Goal: Information Seeking & Learning: Learn about a topic

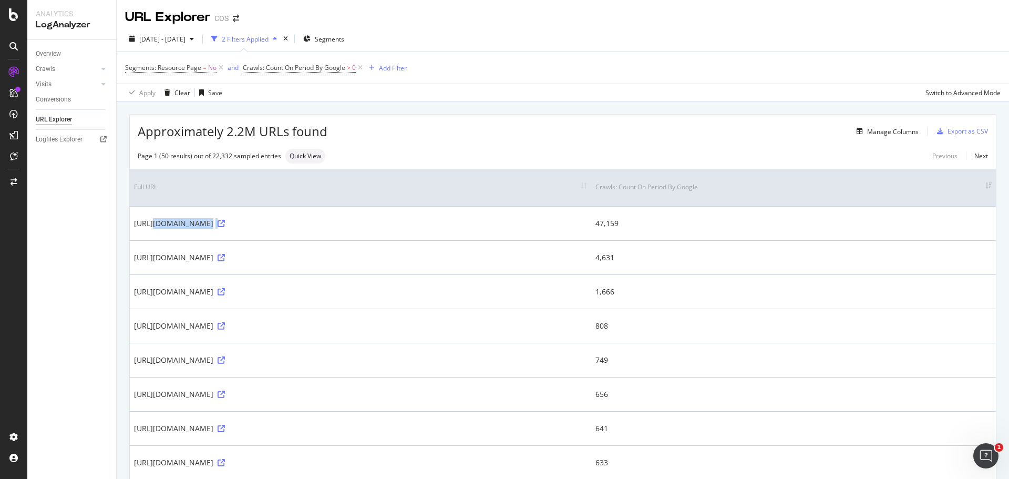
click at [416, 238] on td "https://failover404-prod-www.npr.cos.com/de-de/404" at bounding box center [360, 223] width 461 height 34
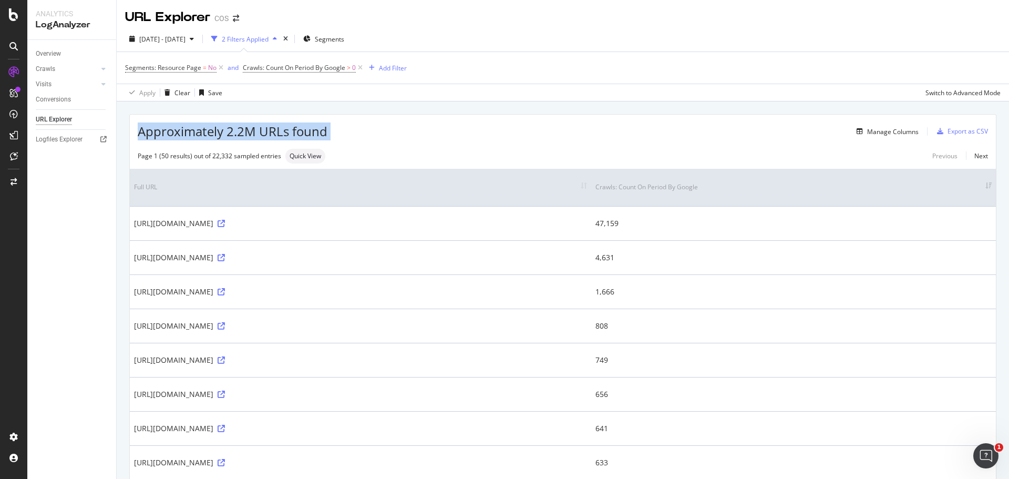
drag, startPoint x: 393, startPoint y: 126, endPoint x: 118, endPoint y: 130, distance: 274.9
drag, startPoint x: 67, startPoint y: 220, endPoint x: 92, endPoint y: 232, distance: 27.5
click at [68, 221] on div "Overview Crawls Daily Distribution Segments Distribution HTTP Codes Resources V…" at bounding box center [71, 259] width 89 height 439
click at [109, 240] on div "Overview Crawls Daily Distribution Segments Distribution HTTP Codes Resources V…" at bounding box center [71, 259] width 89 height 439
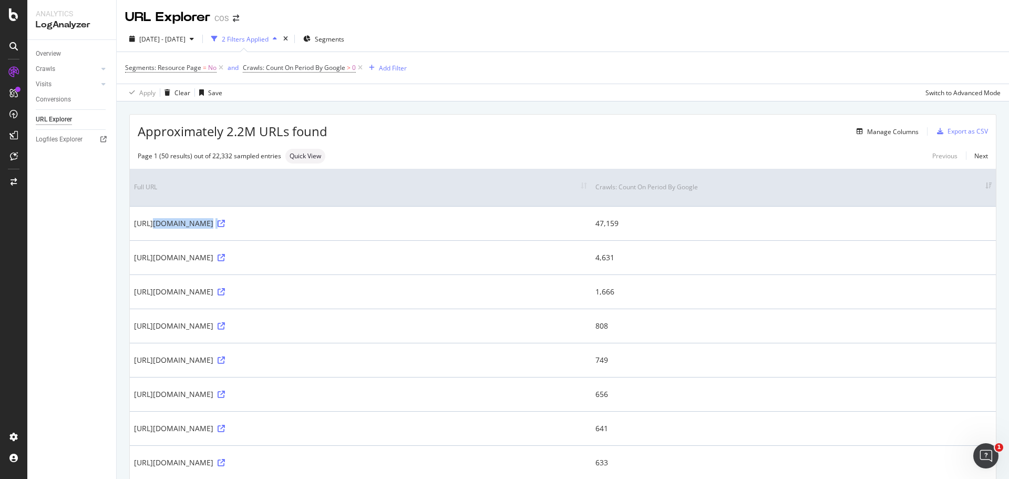
drag, startPoint x: 139, startPoint y: 226, endPoint x: 333, endPoint y: 226, distance: 194.4
click at [333, 226] on div "https://failover404-prod-www.npr.cos.com/de-de/404" at bounding box center [360, 223] width 453 height 11
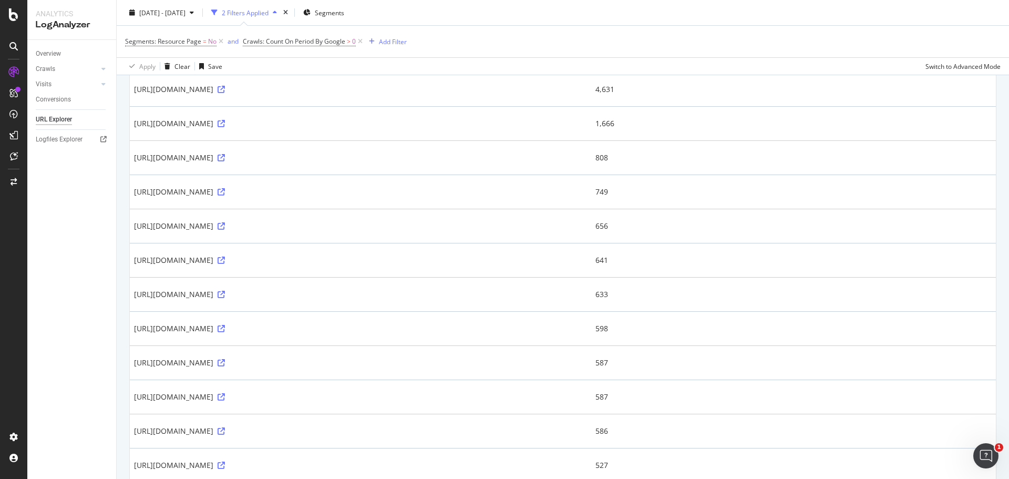
scroll to position [210, 0]
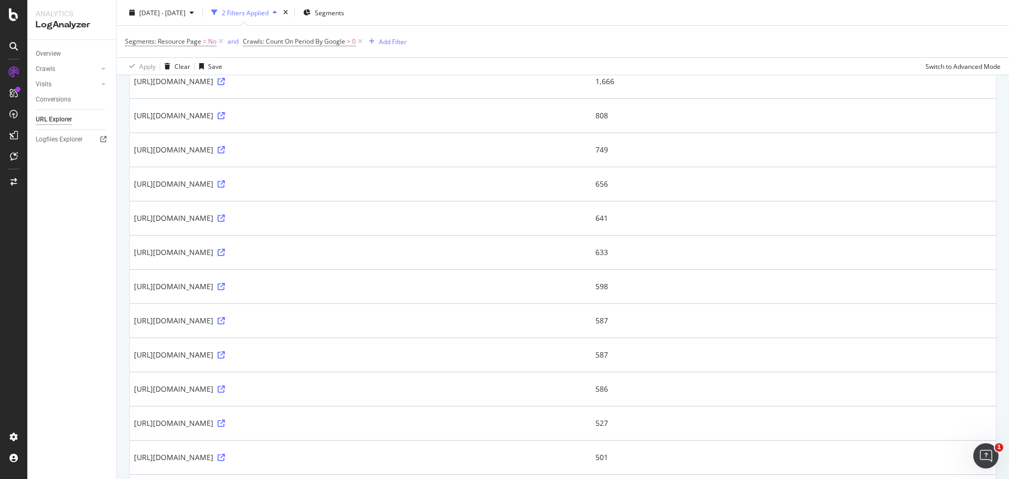
drag, startPoint x: 208, startPoint y: 150, endPoint x: 345, endPoint y: 151, distance: 137.7
click at [316, 150] on div "https://www.cos.com/api/recommend?locale=de_DE&pra_type=pdp_recommendations&mar…" at bounding box center [360, 150] width 453 height 11
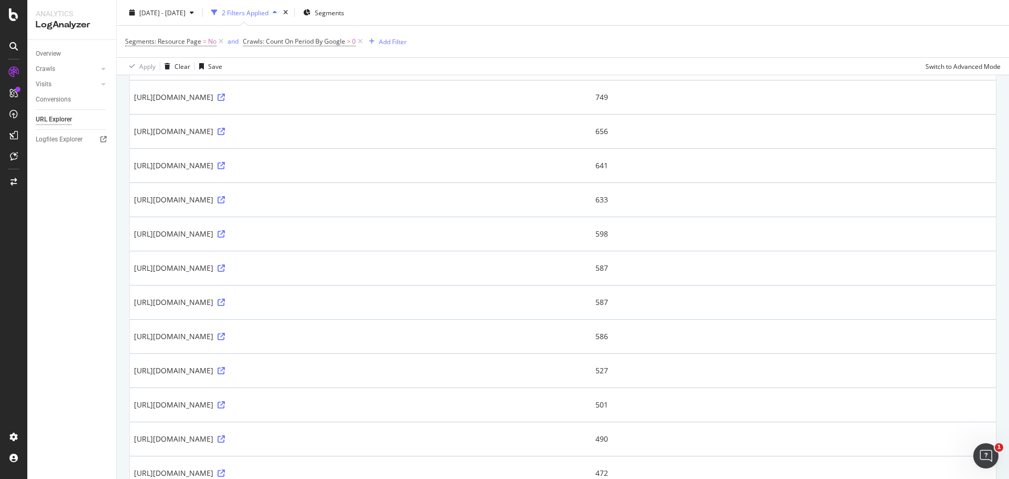
scroll to position [0, 0]
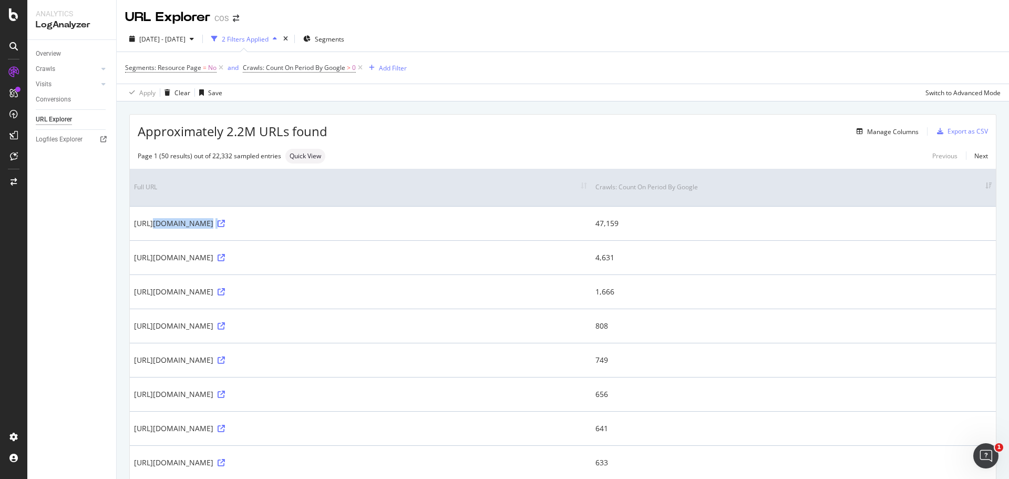
click at [424, 199] on th "Full URL" at bounding box center [360, 187] width 461 height 37
click at [27, 254] on div at bounding box center [13, 239] width 27 height 479
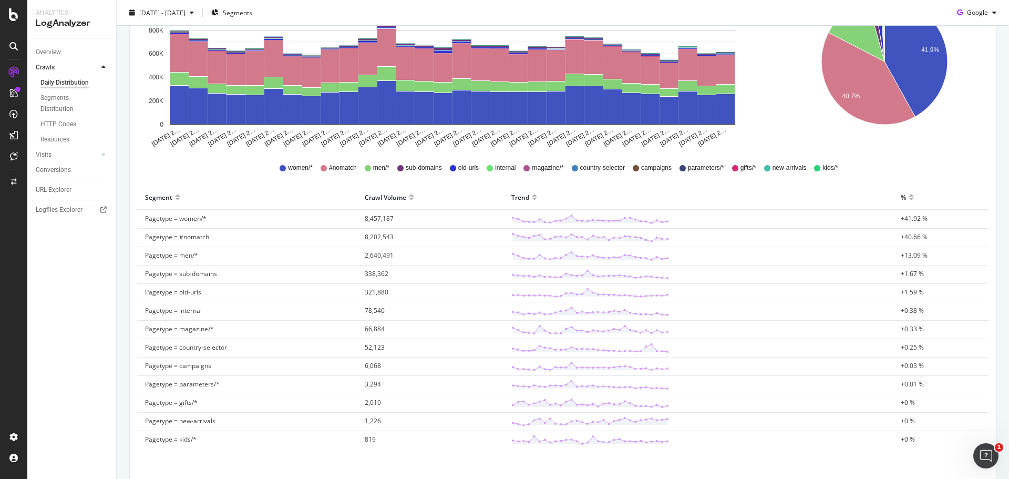
scroll to position [253, 0]
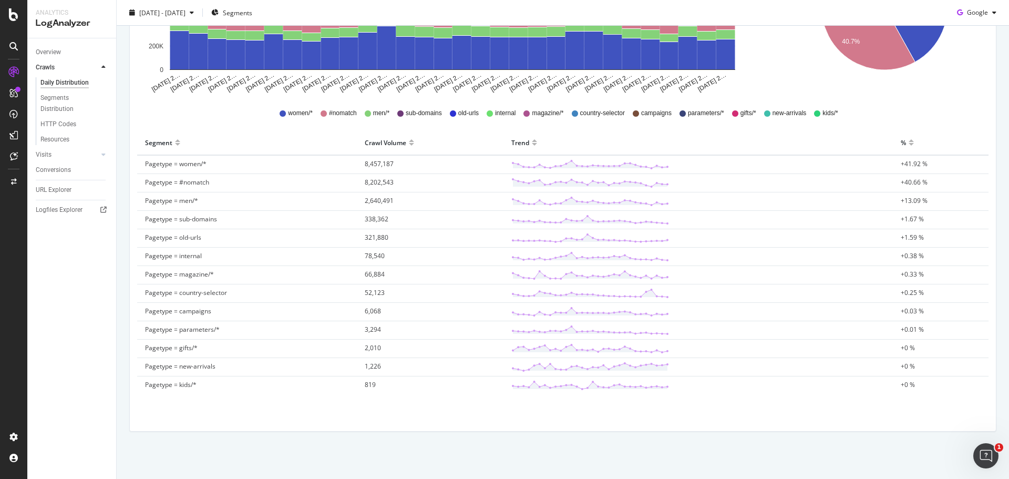
click at [653, 435] on div "Crawl Volume by google by Segment by Day All Google Bots Count By Day Segment P…" at bounding box center [563, 161] width 878 height 561
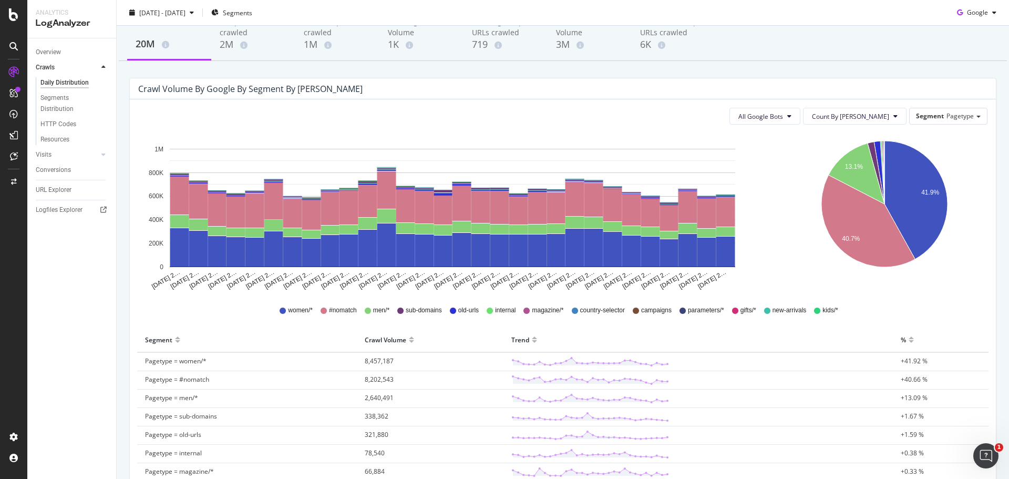
scroll to position [0, 0]
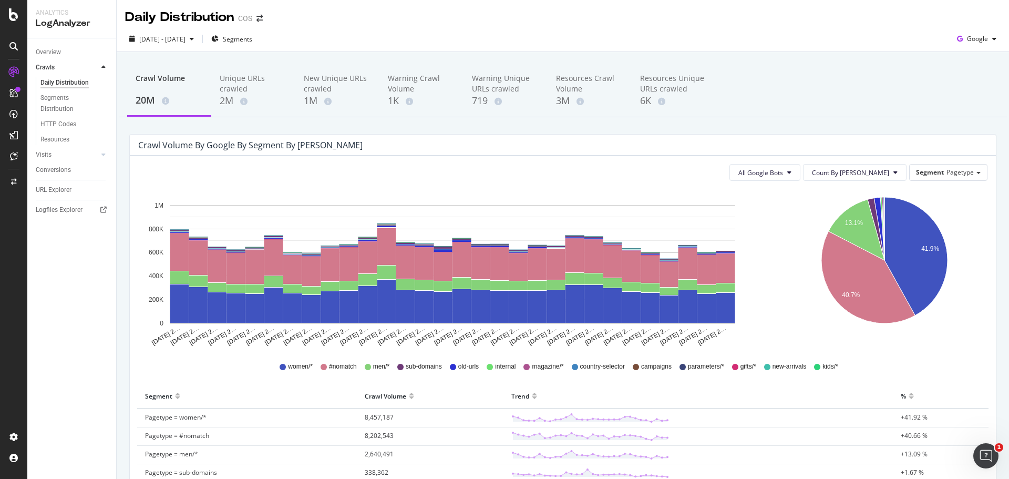
click at [106, 65] on div at bounding box center [103, 67] width 11 height 11
click at [55, 79] on link "Visits" at bounding box center [67, 82] width 63 height 11
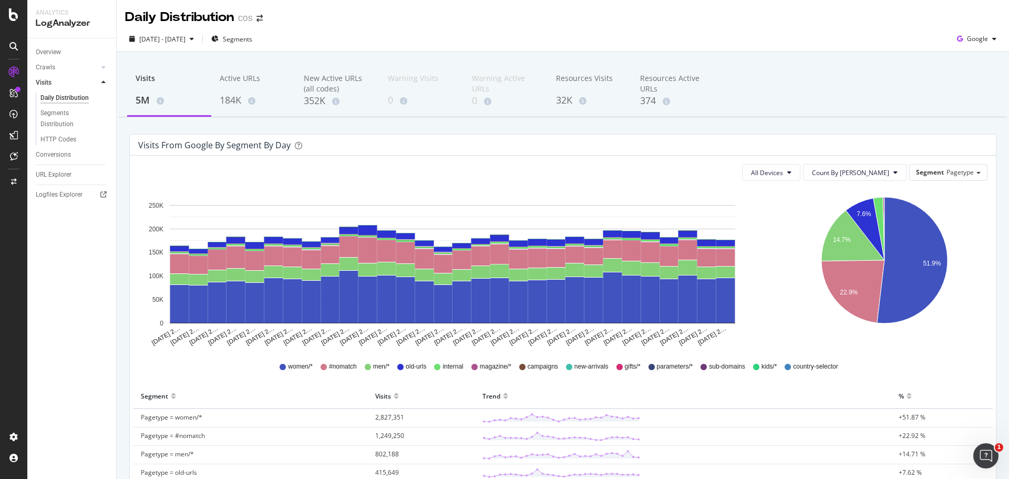
click at [798, 213] on icon "7.6% 14.7% 22.9% 51.9%" at bounding box center [884, 268] width 202 height 158
click at [105, 80] on icon at bounding box center [103, 82] width 4 height 6
click at [106, 67] on div at bounding box center [103, 67] width 11 height 11
click at [104, 152] on icon at bounding box center [103, 154] width 4 height 6
click at [101, 81] on div at bounding box center [103, 82] width 11 height 11
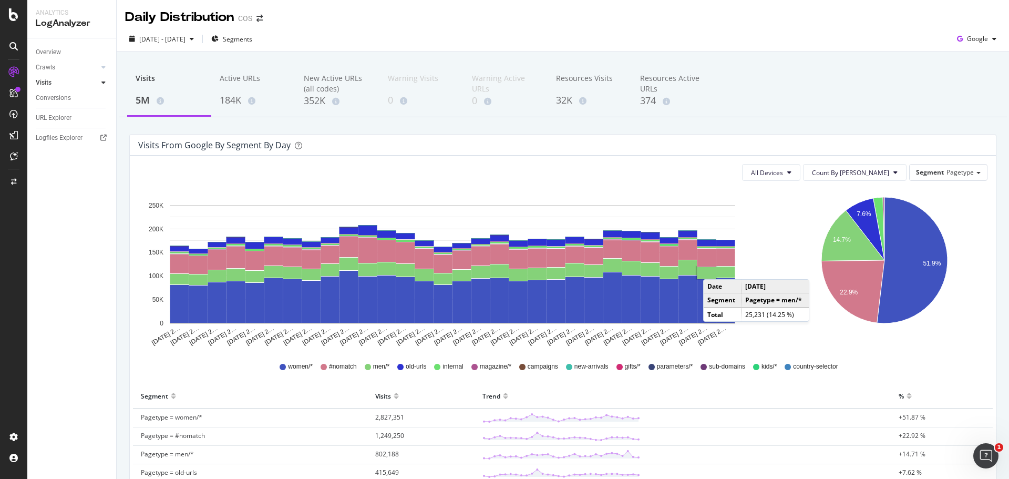
drag, startPoint x: 61, startPoint y: 67, endPoint x: 92, endPoint y: 94, distance: 41.4
click at [61, 67] on link "Crawls" at bounding box center [67, 67] width 63 height 11
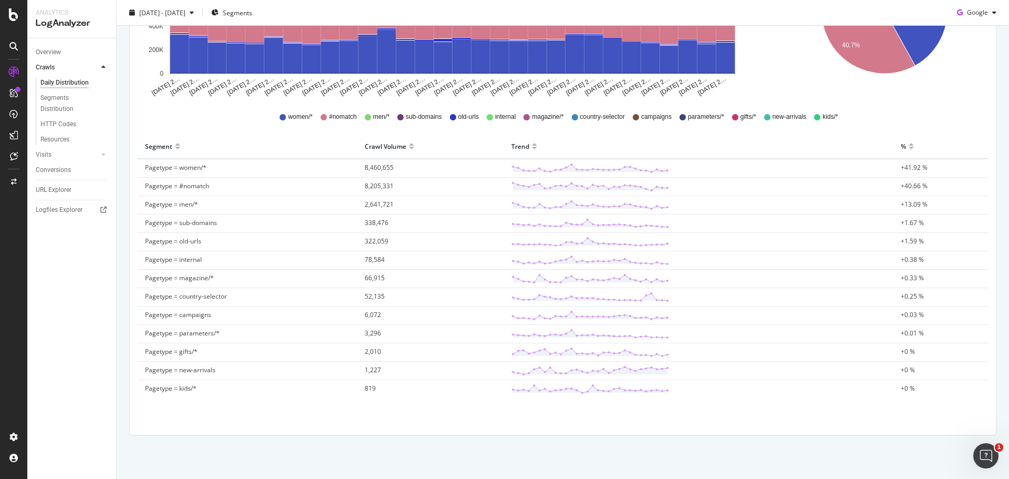
scroll to position [253, 0]
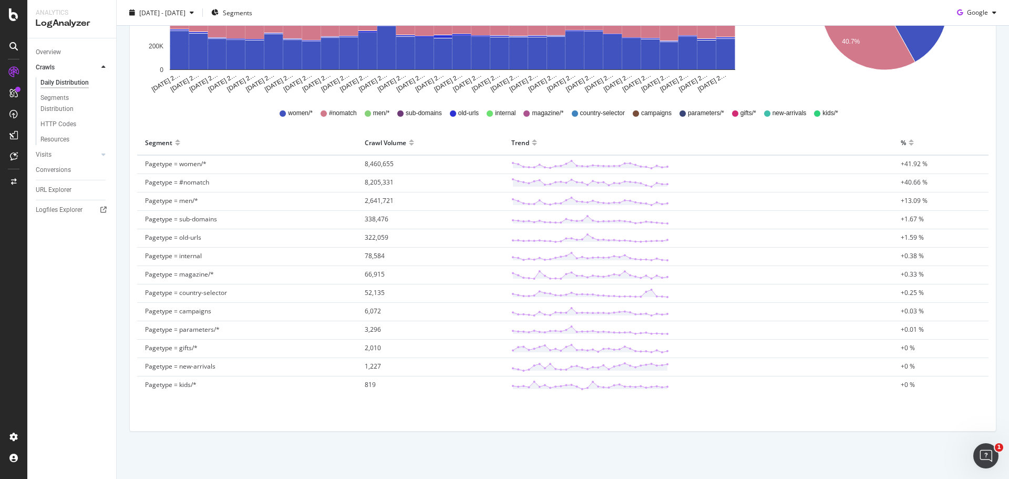
drag, startPoint x: 590, startPoint y: 442, endPoint x: 586, endPoint y: 457, distance: 15.2
click at [590, 442] on div "Crawl Volume 20M Unique URLs crawled 2M New Unique URLs crawled 1M Warning Craw…" at bounding box center [563, 139] width 892 height 680
click at [715, 428] on div "All Google Bots Count By Day Segment Pagetype Hold CTRL while clicking to filte…" at bounding box center [563, 166] width 866 height 529
click at [650, 443] on div "Crawl Volume 20M Unique URLs crawled 2M New Unique URLs crawled 1M Warning Craw…" at bounding box center [563, 139] width 892 height 680
click at [577, 431] on div "Crawl Volume by google by Segment by Day All Google Bots Count By Day Segment P…" at bounding box center [563, 161] width 878 height 561
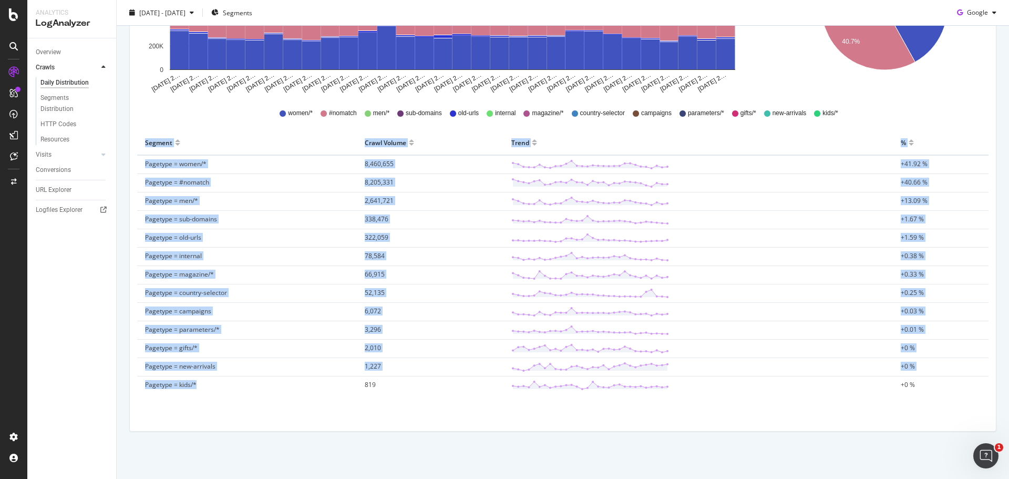
drag, startPoint x: 364, startPoint y: 386, endPoint x: 385, endPoint y: 398, distance: 24.5
click at [384, 397] on div "Segment Crawl Volume Trend % Pagetype = women/* 8,460,655 +41.92 % Pagetype = #…" at bounding box center [563, 267] width 860 height 274
click at [537, 424] on div "All Google Bots Count By Day Segment Pagetype Hold CTRL while clicking to filte…" at bounding box center [563, 166] width 866 height 529
click at [786, 451] on div "Crawl Volume 20M Unique URLs crawled 2M New Unique URLs crawled 1M Warning Craw…" at bounding box center [563, 139] width 892 height 680
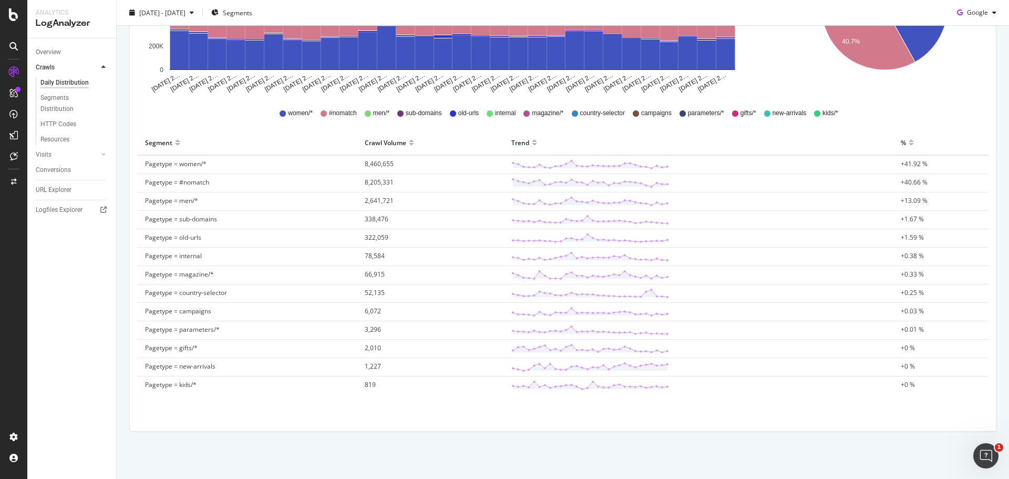
drag, startPoint x: 782, startPoint y: 451, endPoint x: 731, endPoint y: 451, distance: 51.0
click at [775, 449] on div "Crawl Volume 20M Unique URLs crawled 2M New Unique URLs crawled 1M Warning Craw…" at bounding box center [563, 139] width 892 height 680
click at [578, 442] on div "Crawl Volume 20M Unique URLs crawled 2M New Unique URLs crawled 1M Warning Craw…" at bounding box center [563, 139] width 892 height 680
click at [599, 427] on div "All Google Bots Count By Day Segment Pagetype Hold CTRL while clicking to filte…" at bounding box center [563, 166] width 866 height 529
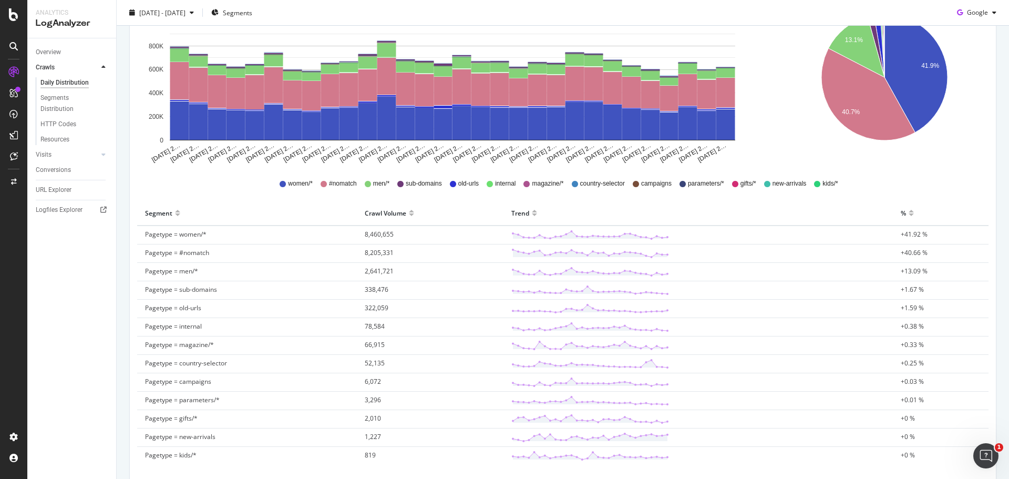
scroll to position [96, 0]
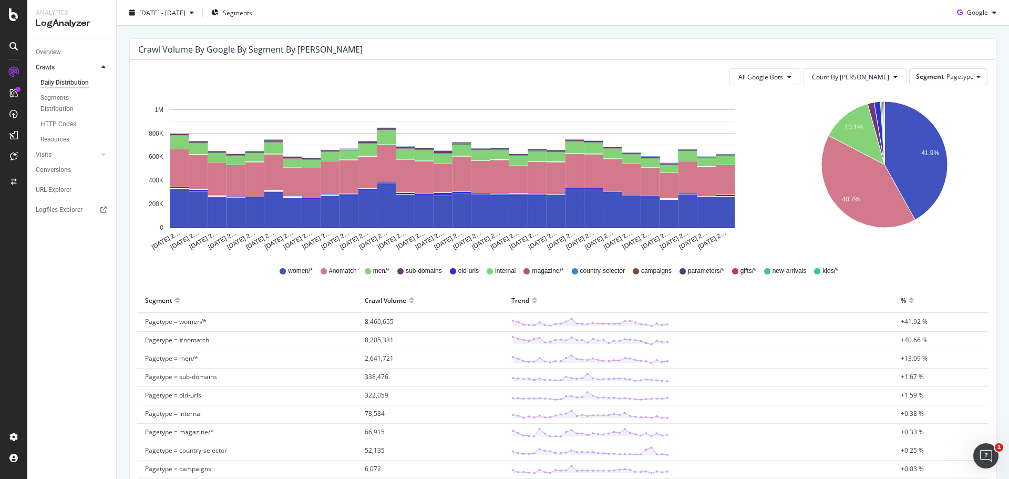
click at [686, 302] on div "Trend" at bounding box center [698, 300] width 374 height 17
drag, startPoint x: 686, startPoint y: 303, endPoint x: 662, endPoint y: 286, distance: 28.7
click at [661, 288] on th "Trend" at bounding box center [697, 300] width 389 height 25
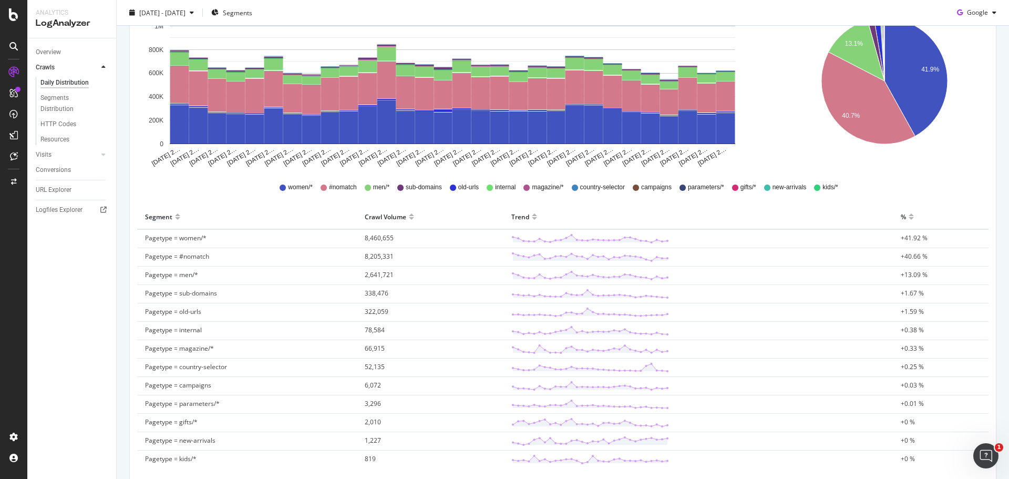
scroll to position [253, 0]
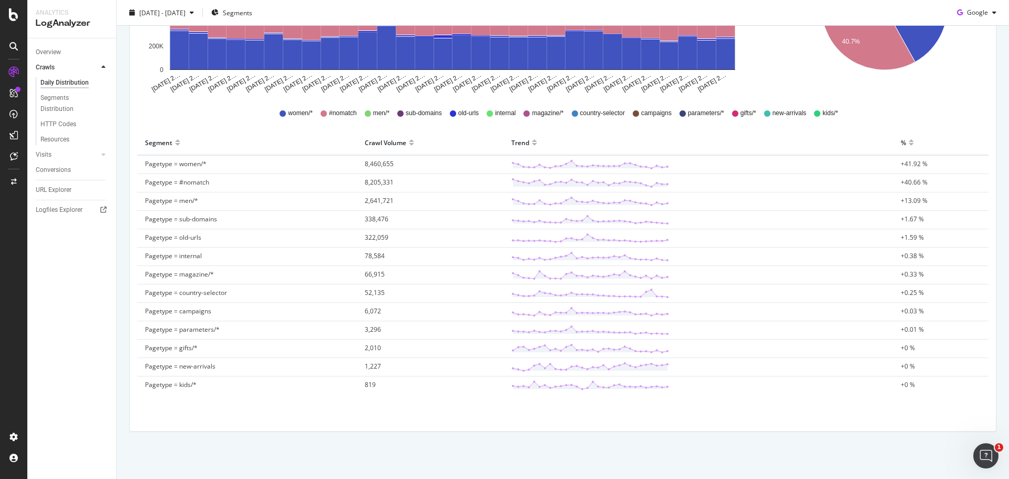
click at [654, 421] on div "All Google Bots Count By Day Segment Pagetype Hold CTRL while clicking to filte…" at bounding box center [563, 166] width 866 height 529
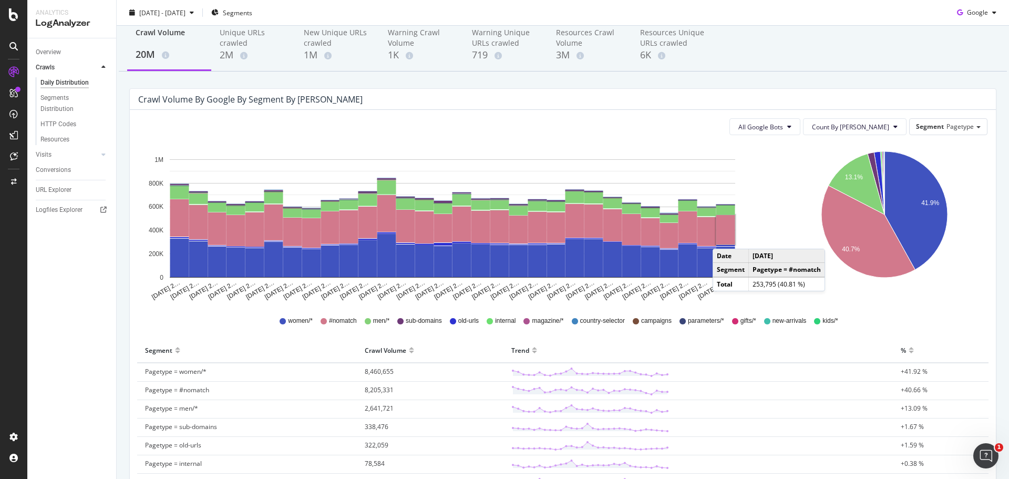
scroll to position [0, 0]
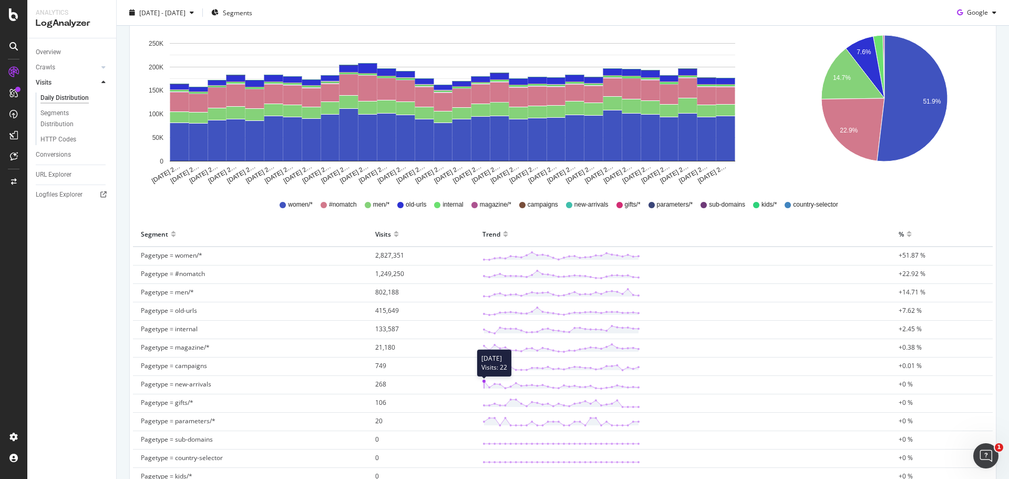
scroll to position [43, 0]
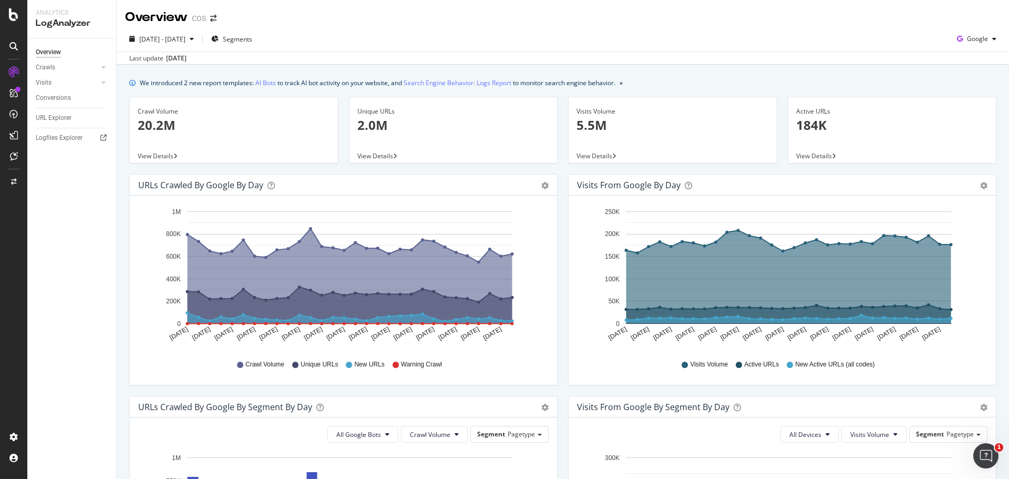
click at [557, 356] on div "URLs Crawled by Google by day Area Table Hold CTRL while clicking to filter the…" at bounding box center [343, 285] width 439 height 222
click at [648, 63] on div "Last update [DATE]" at bounding box center [563, 58] width 892 height 13
click at [557, 367] on div "URLs Crawled by Google by day Area Table Hold CTRL while clicking to filter the…" at bounding box center [343, 285] width 439 height 222
click at [747, 76] on div "We introduced 2 new report templates: AI Bots to track AI bot activity on your …" at bounding box center [563, 470] width 892 height 811
click at [555, 262] on div "URLs Crawled by Google by day Area Table Hold CTRL while clicking to filter the…" at bounding box center [343, 285] width 439 height 222
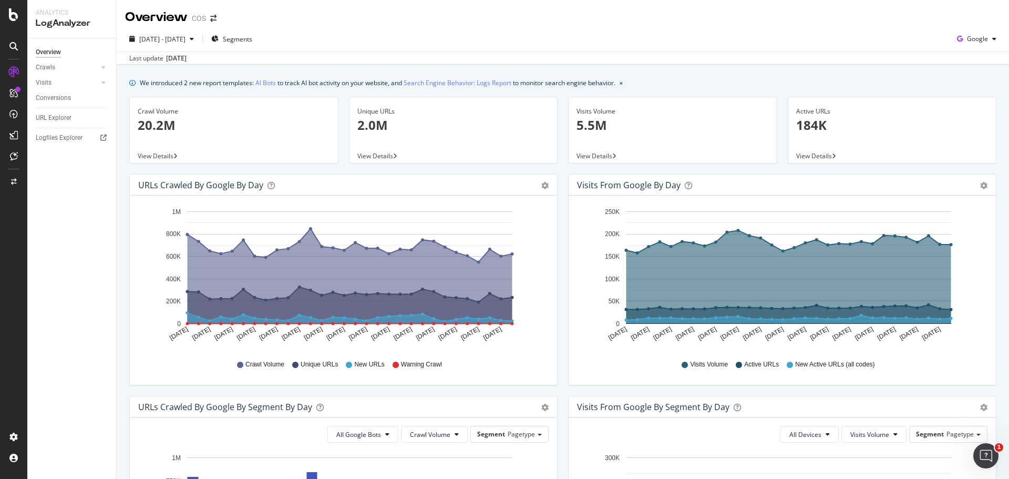
click at [553, 266] on div "URLs Crawled by Google by day Area Table Hold CTRL while clicking to filter the…" at bounding box center [343, 285] width 439 height 222
click at [554, 265] on div "URLs Crawled by Google by day Area Table Hold CTRL while clicking to filter the…" at bounding box center [343, 285] width 439 height 222
